Goal: Check status: Check status

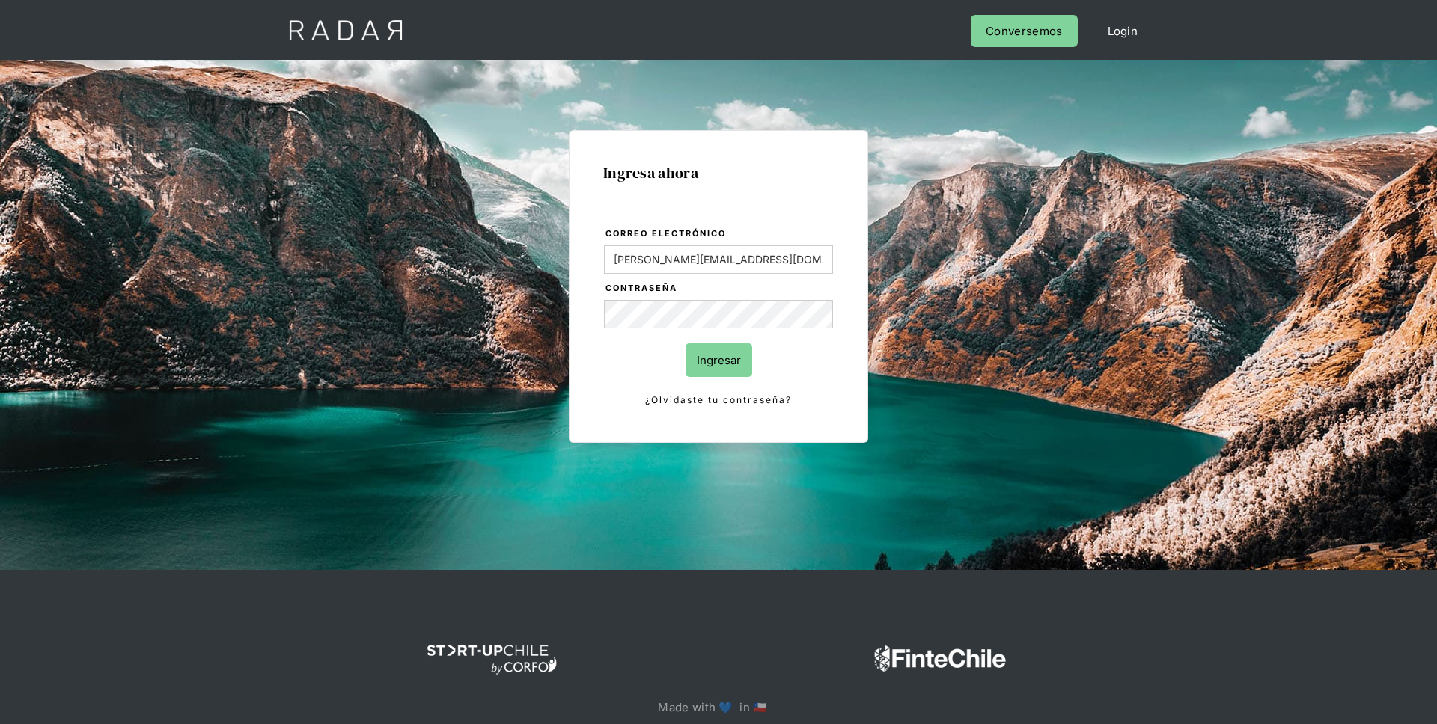
type input "[PERSON_NAME][EMAIL_ADDRESS][DOMAIN_NAME]"
click at [685, 343] on input "Ingresar" at bounding box center [718, 360] width 67 height 34
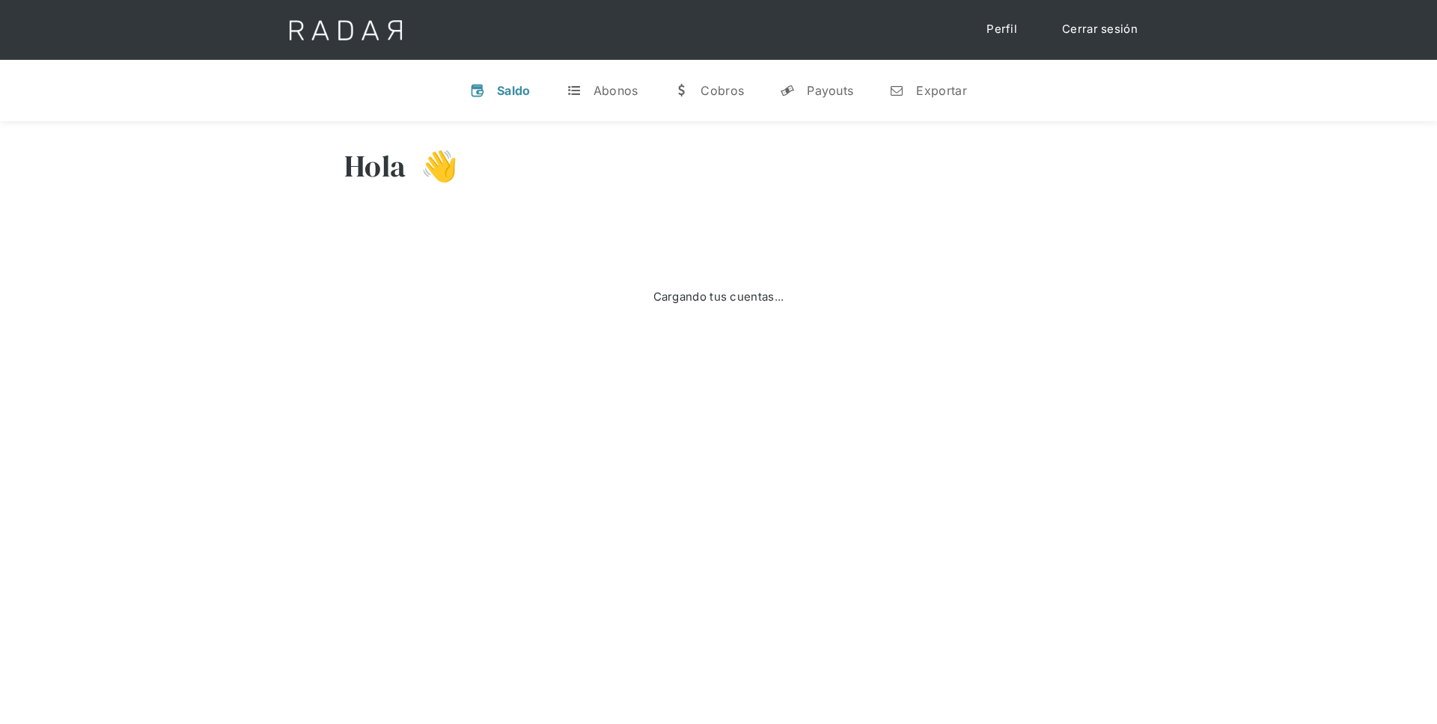
click at [555, 343] on div "Cargando tus cuentas..." at bounding box center [718, 297] width 748 height 150
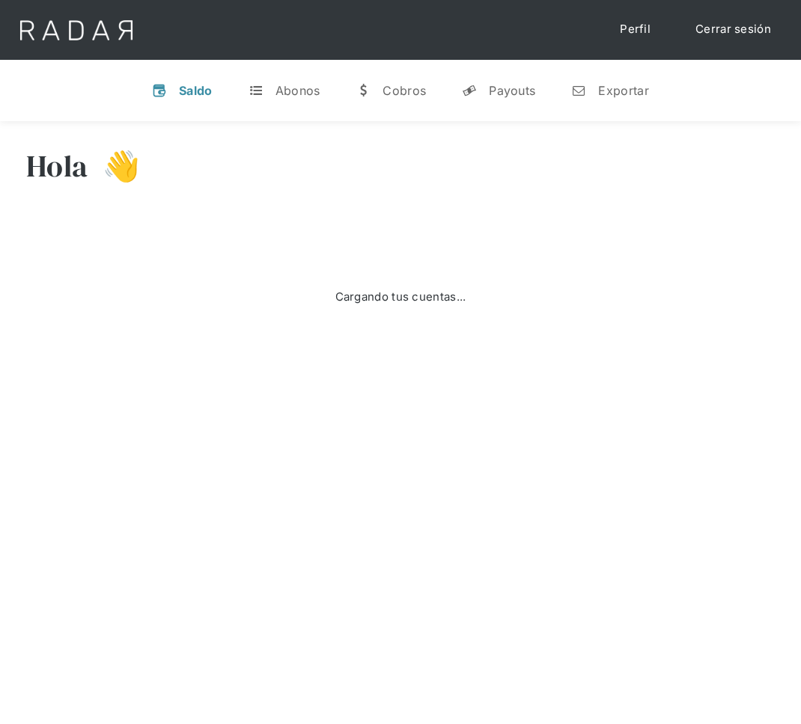
click at [709, 273] on div "Cargando tus cuentas..." at bounding box center [400, 297] width 748 height 150
click at [462, 686] on div "Hola 👋 Cargando tus cuentas... Nombre de la empresa • [GEOGRAPHIC_DATA] • Desco…" at bounding box center [400, 483] width 801 height 724
click at [283, 92] on div "Abonos" at bounding box center [297, 90] width 45 height 15
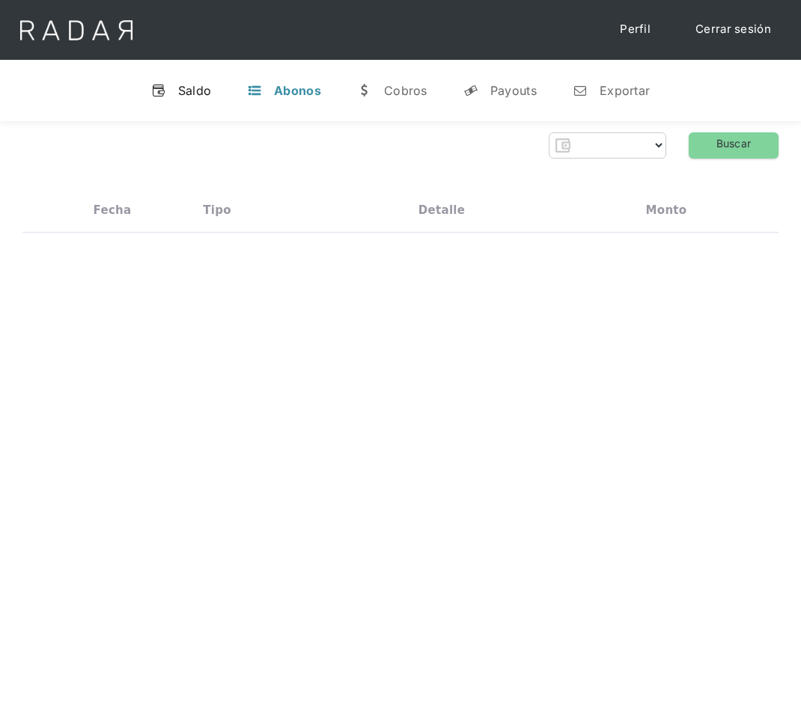
click at [191, 97] on div "Saldo" at bounding box center [195, 90] width 34 height 15
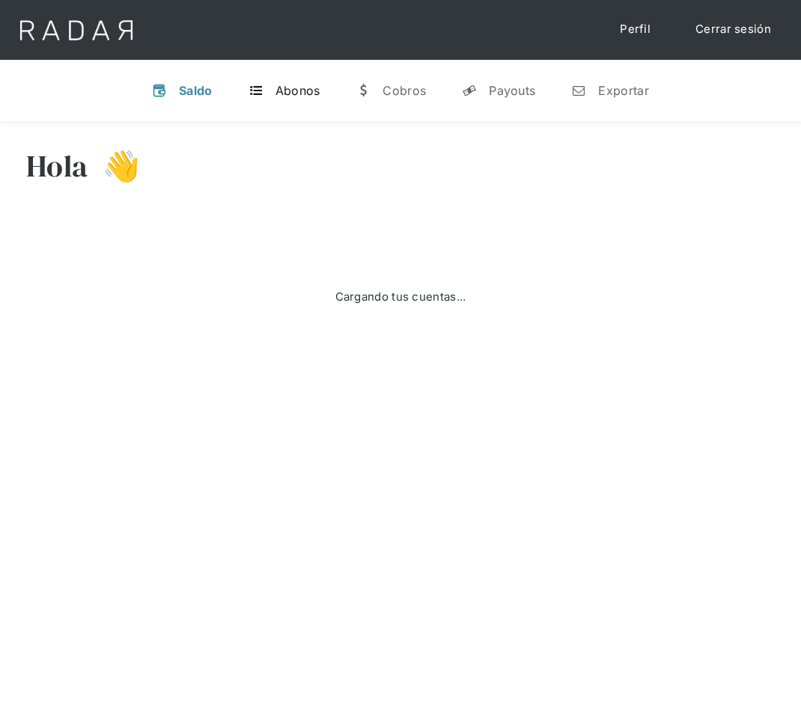
click at [295, 88] on div "Abonos" at bounding box center [297, 90] width 45 height 15
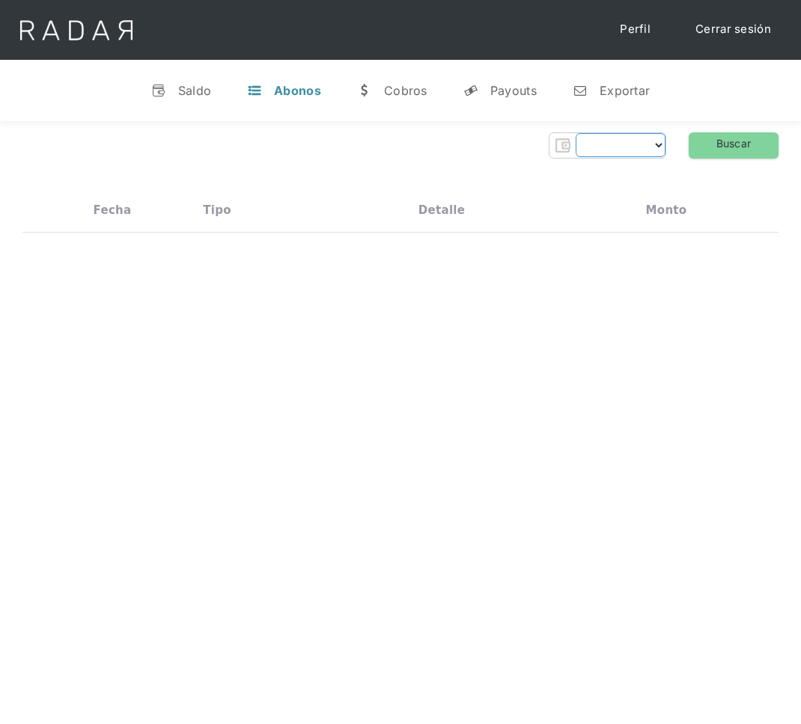
click at [575, 136] on select "Form" at bounding box center [620, 145] width 90 height 24
click at [627, 148] on select "Form" at bounding box center [620, 145] width 90 height 24
click at [503, 385] on div "Hola 👋 Cargando tus cuentas... Nombre de la empresa • Conectada • Desconectada …" at bounding box center [400, 483] width 801 height 724
